Goal: Task Accomplishment & Management: Complete application form

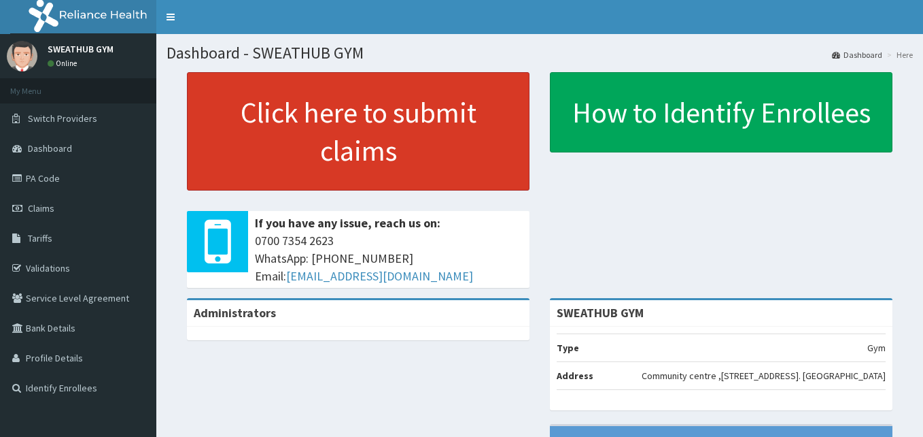
click at [445, 173] on link "Click here to submit claims" at bounding box center [358, 131] width 343 height 118
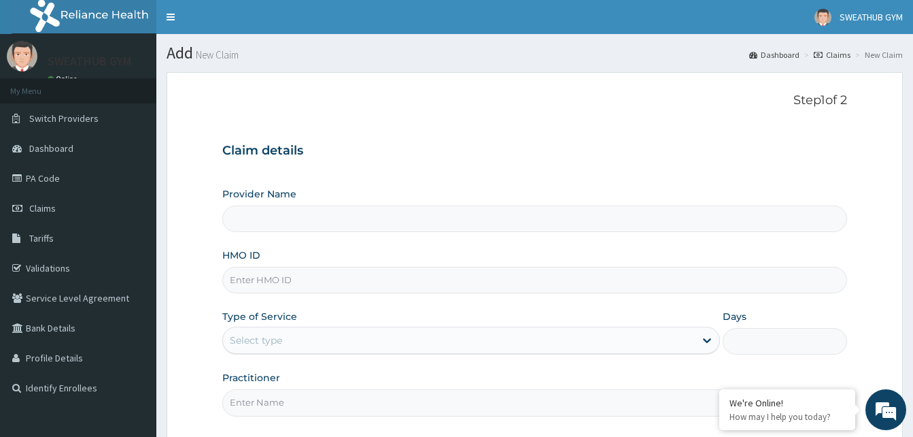
type input "SWEATHUB GYM"
type input "1"
click at [463, 283] on input "HMO ID" at bounding box center [534, 280] width 625 height 27
type input "PRS/10049/B"
type input "Funmi Oni"
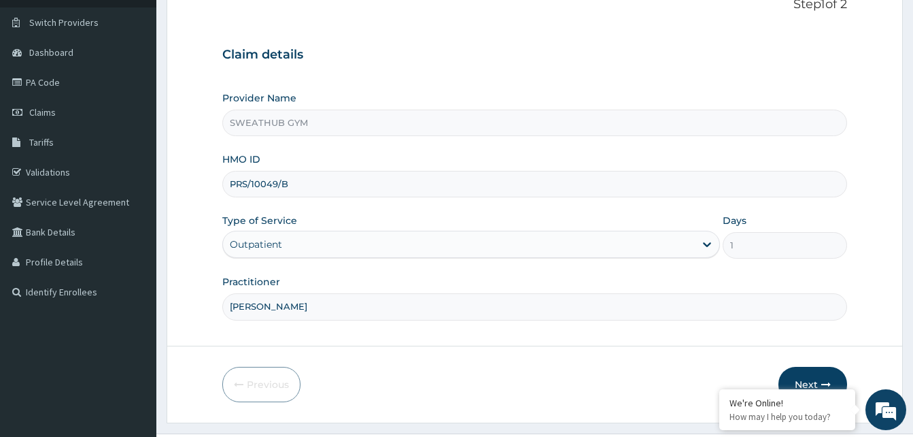
scroll to position [127, 0]
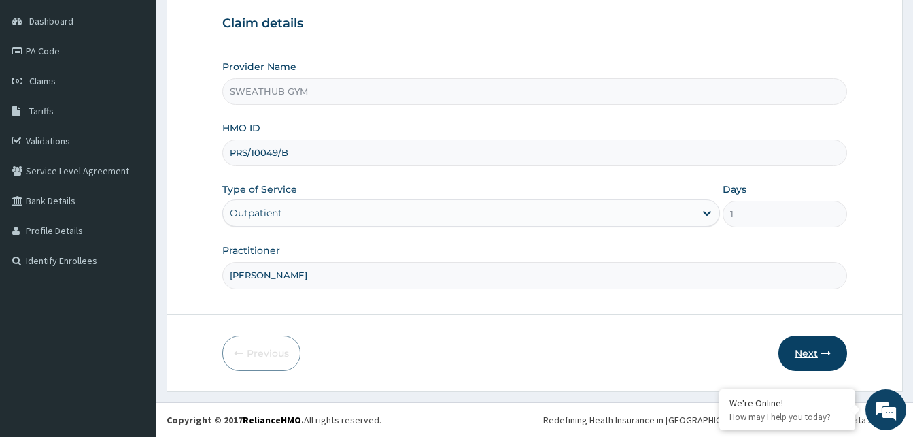
click at [805, 369] on button "Next" at bounding box center [813, 352] width 69 height 35
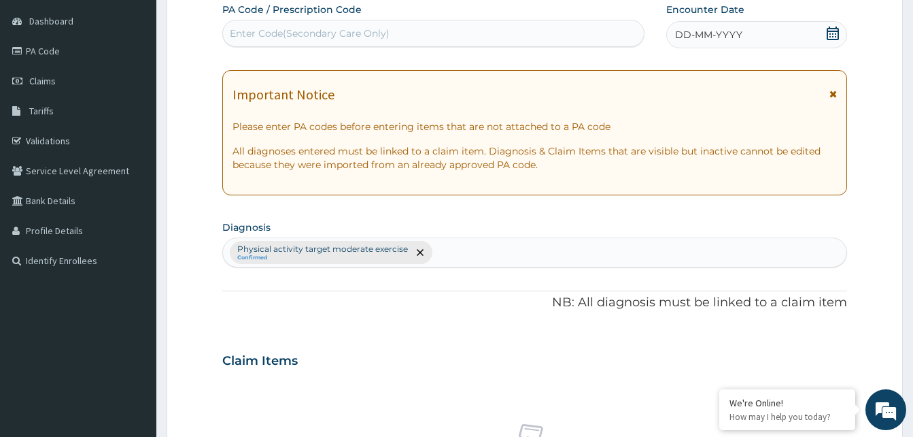
click at [534, 41] on div "Enter Code(Secondary Care Only)" at bounding box center [433, 33] width 421 height 22
type input "PA/28483C"
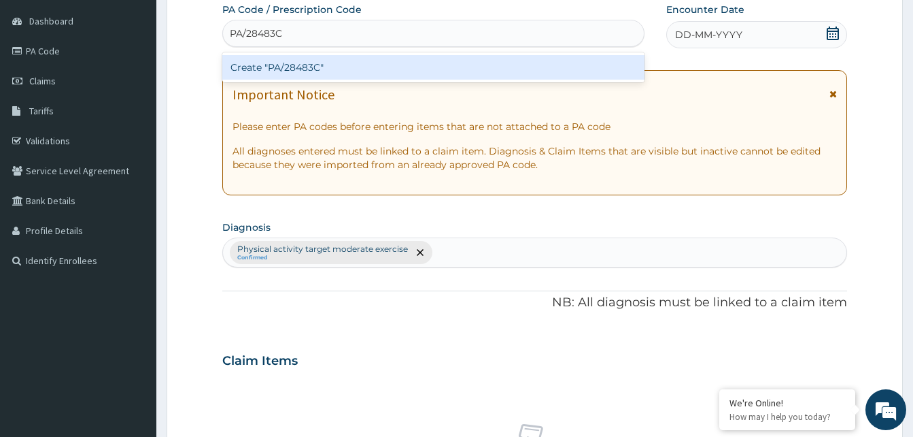
click at [530, 61] on div "Create "PA/28483C"" at bounding box center [433, 67] width 422 height 24
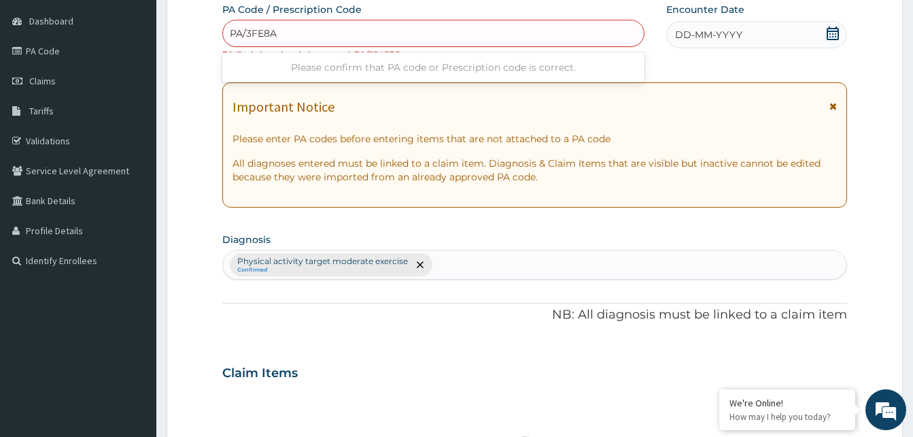
type input "PA/3FE8A0"
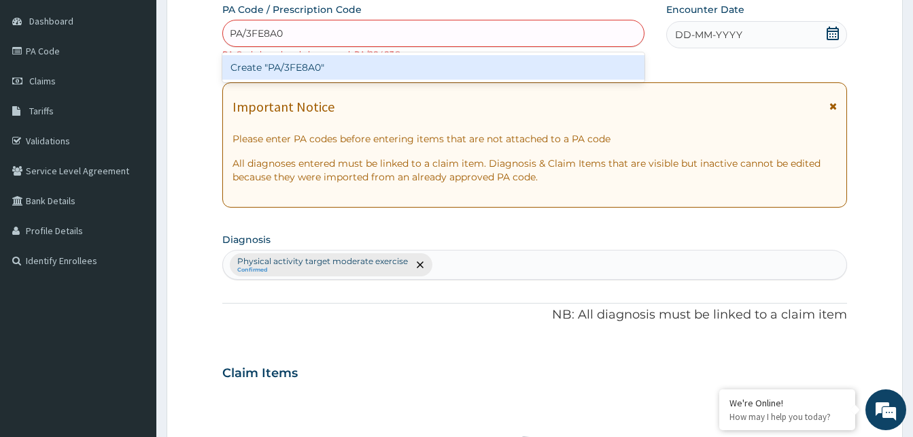
click at [528, 69] on div "Create "PA/3FE8A0"" at bounding box center [433, 67] width 422 height 24
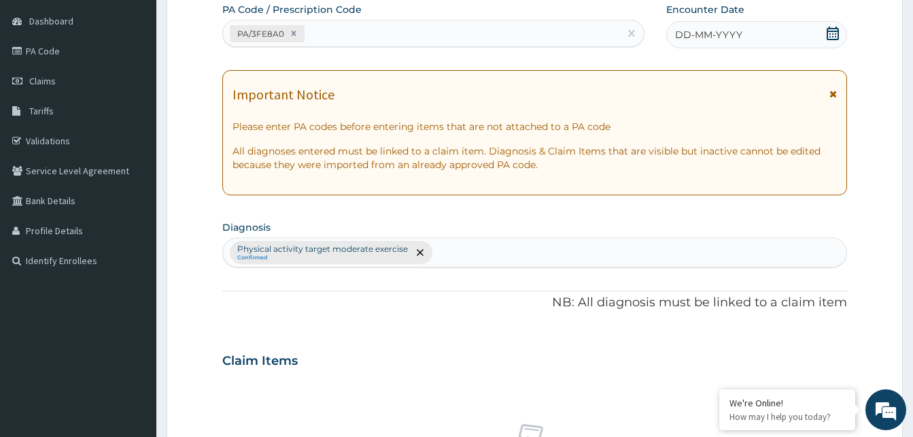
click at [831, 39] on icon at bounding box center [833, 34] width 12 height 14
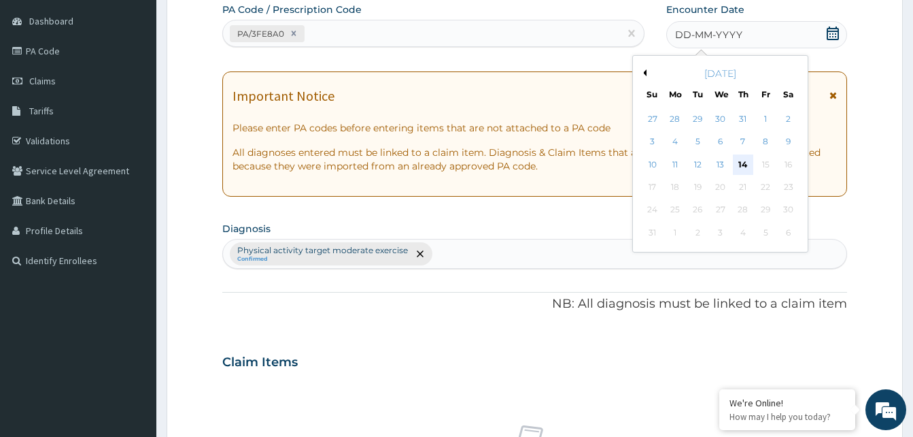
click at [738, 163] on div "14" at bounding box center [743, 164] width 20 height 20
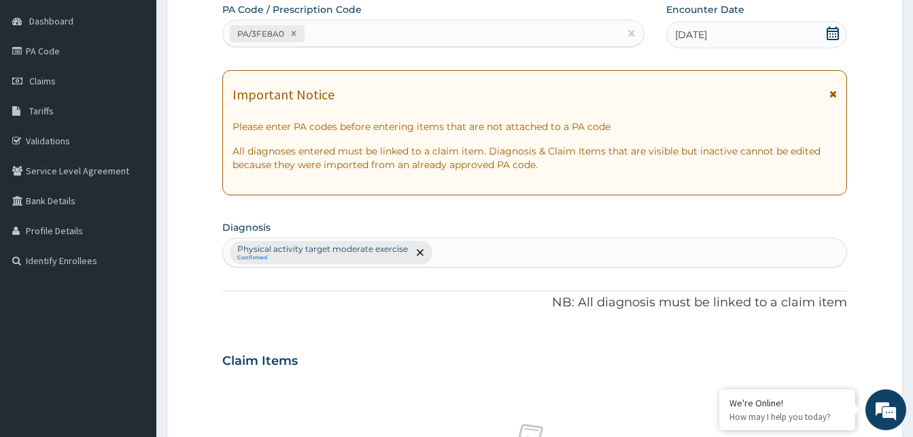
click at [830, 28] on icon at bounding box center [833, 34] width 12 height 14
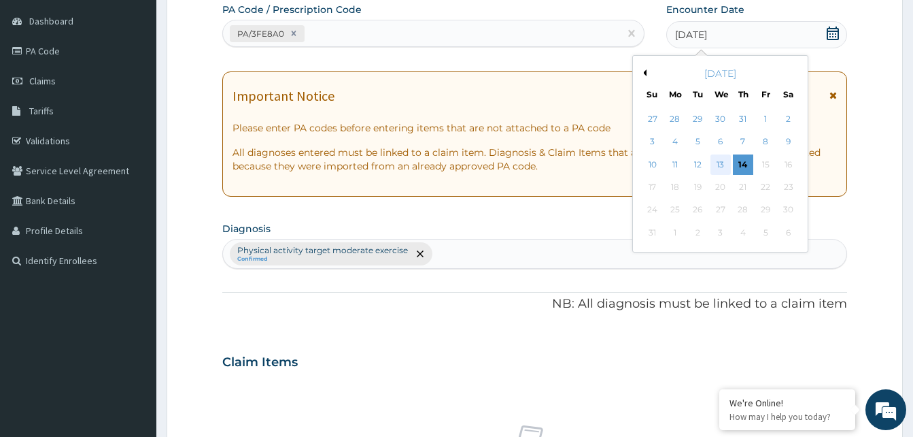
click at [719, 157] on div "13" at bounding box center [720, 164] width 20 height 20
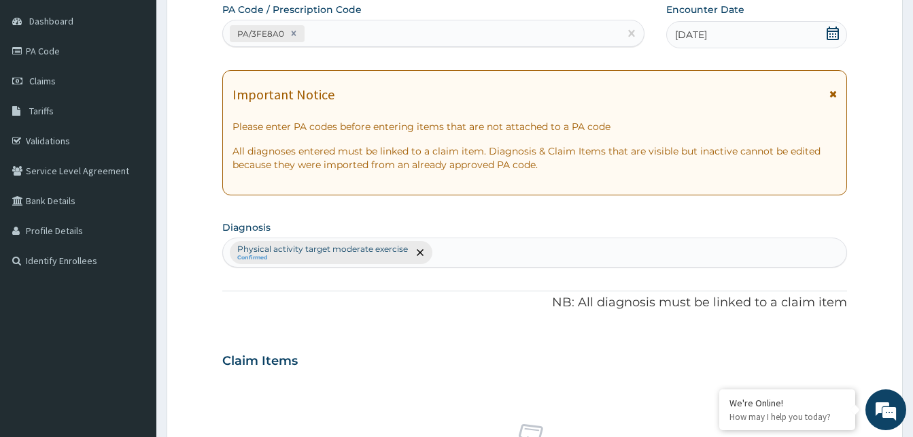
scroll to position [509, 0]
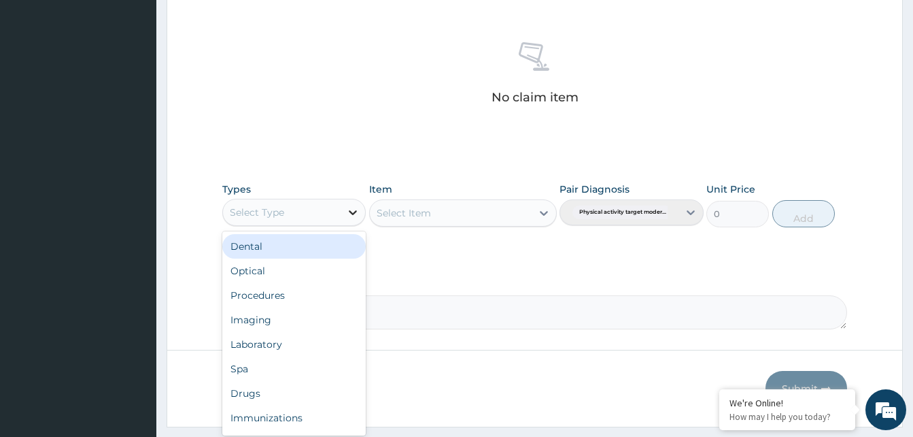
click at [354, 213] on icon at bounding box center [353, 212] width 8 height 5
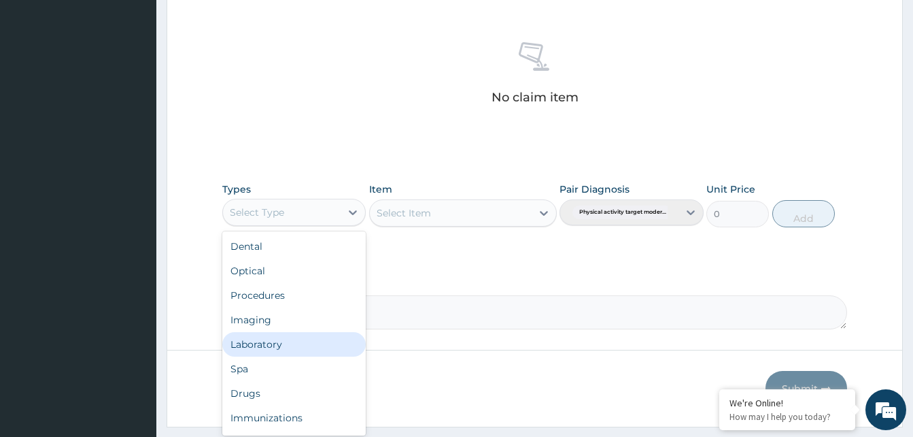
scroll to position [46, 0]
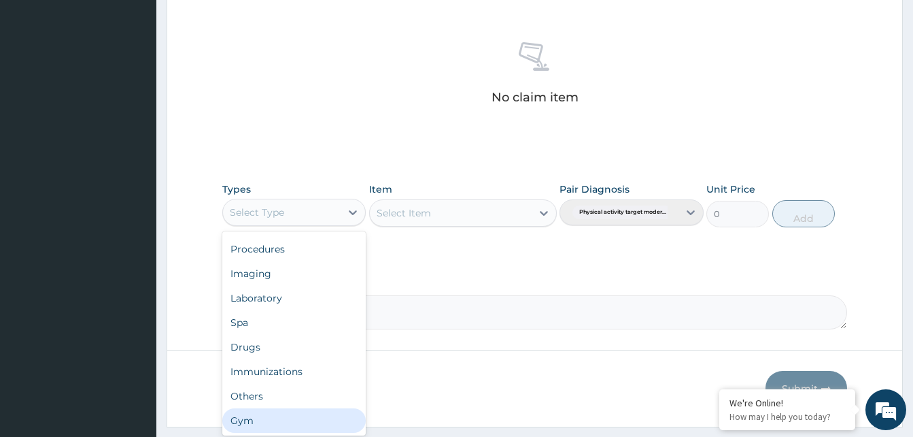
click at [331, 422] on div "Gym" at bounding box center [293, 420] width 143 height 24
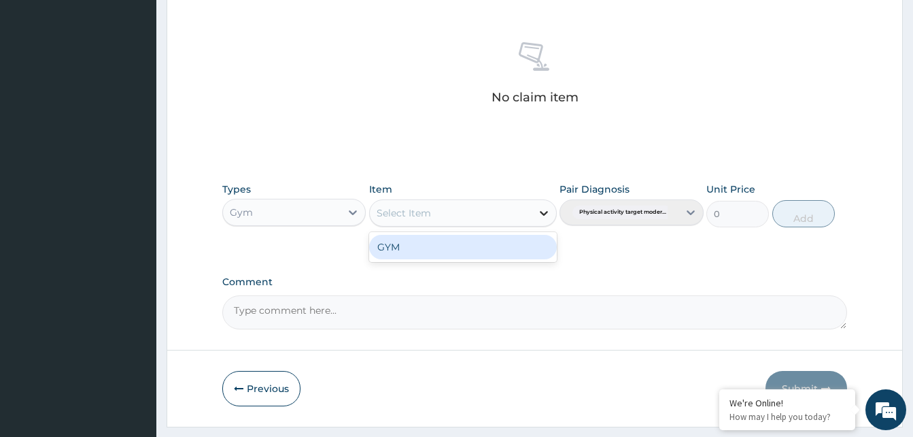
click at [538, 211] on icon at bounding box center [544, 213] width 14 height 14
click at [517, 241] on div "GYM" at bounding box center [463, 247] width 188 height 24
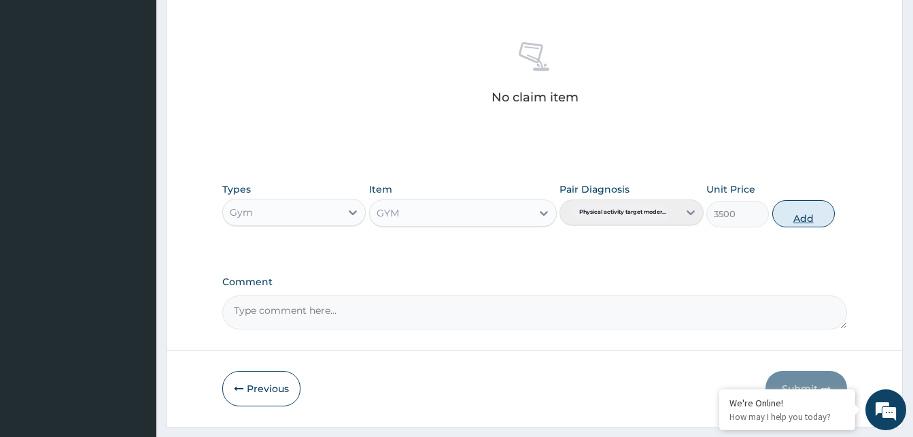
click at [798, 213] on button "Add" at bounding box center [803, 213] width 63 height 27
type input "0"
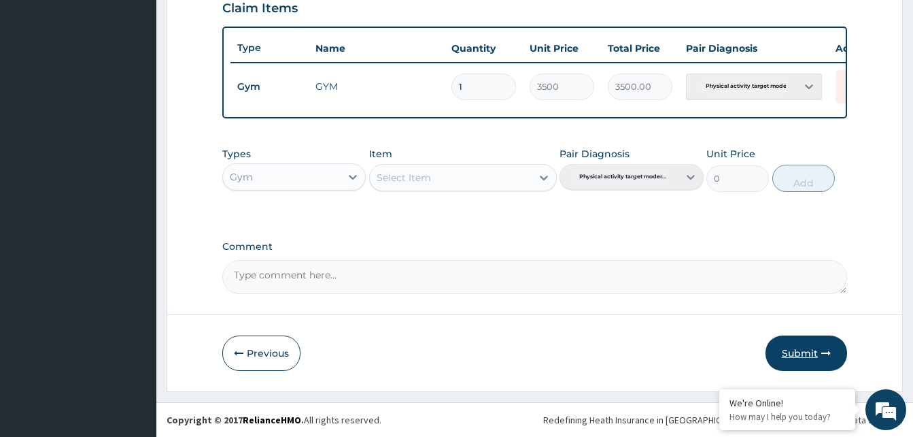
click at [789, 343] on button "Submit" at bounding box center [807, 352] width 82 height 35
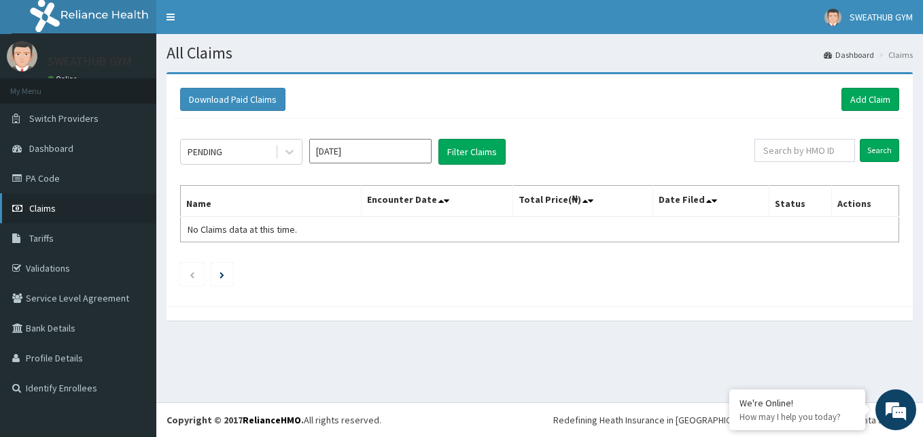
click at [65, 205] on link "Claims" at bounding box center [78, 208] width 156 height 30
